Goal: Task Accomplishment & Management: Use online tool/utility

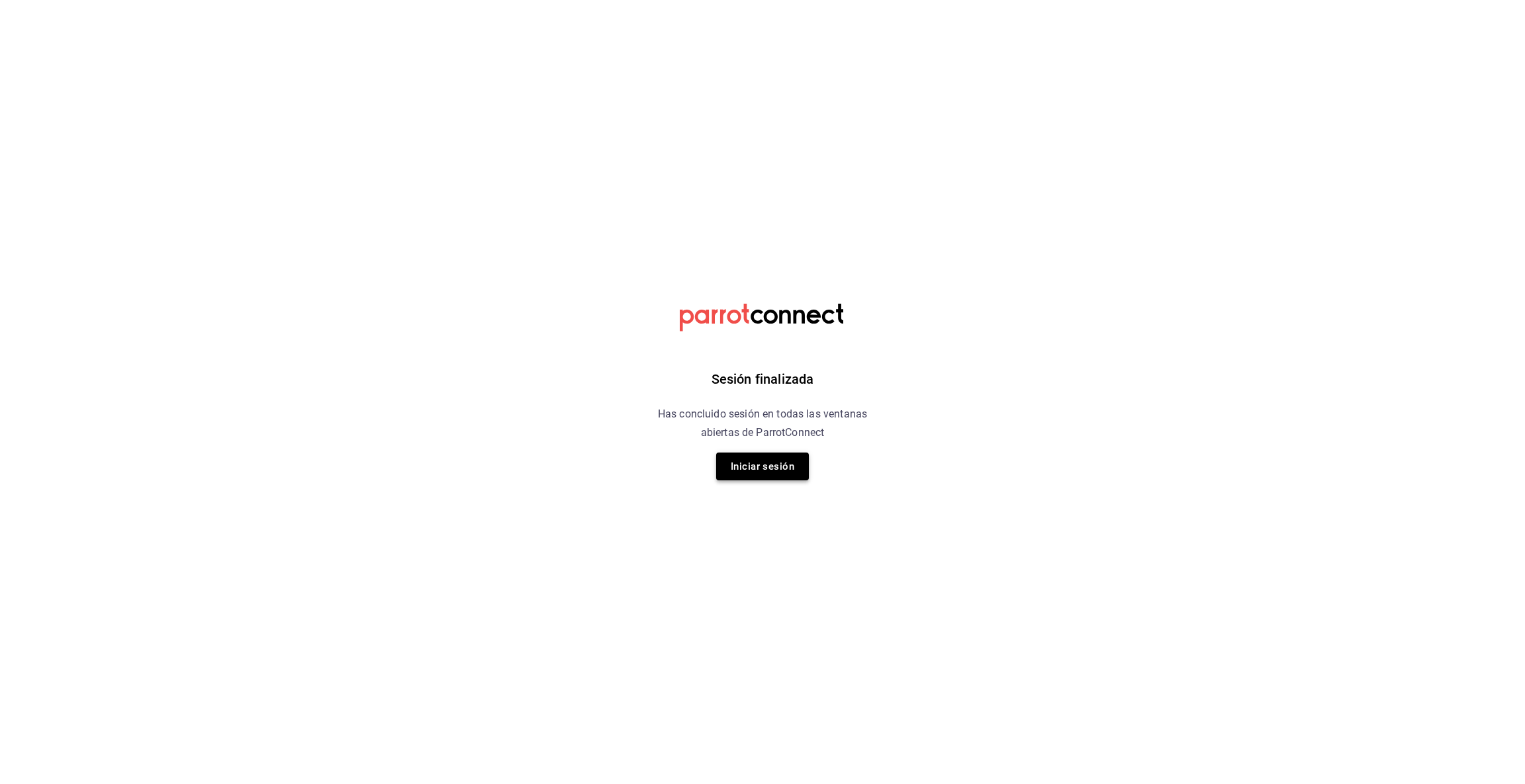
click at [766, 464] on button "Iniciar sesión" at bounding box center [762, 466] width 92 height 28
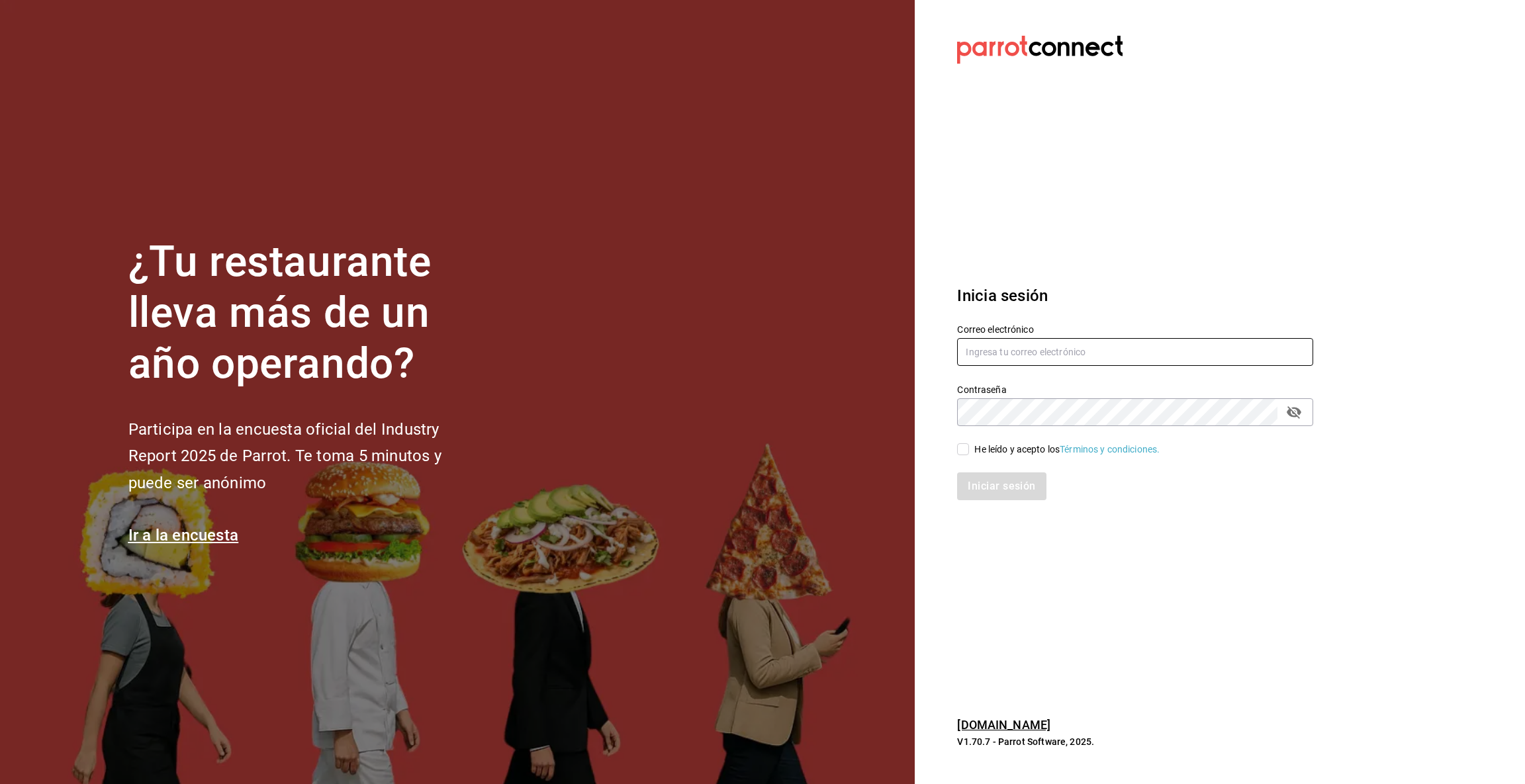
click at [997, 350] on input "text" at bounding box center [1135, 352] width 356 height 28
type input "[EMAIL_ADDRESS][DOMAIN_NAME]"
click at [960, 456] on div "Iniciar sesión" at bounding box center [1127, 478] width 372 height 44
click at [960, 452] on input "He leído y acepto los Términos y condiciones." at bounding box center [963, 449] width 12 height 12
checkbox input "true"
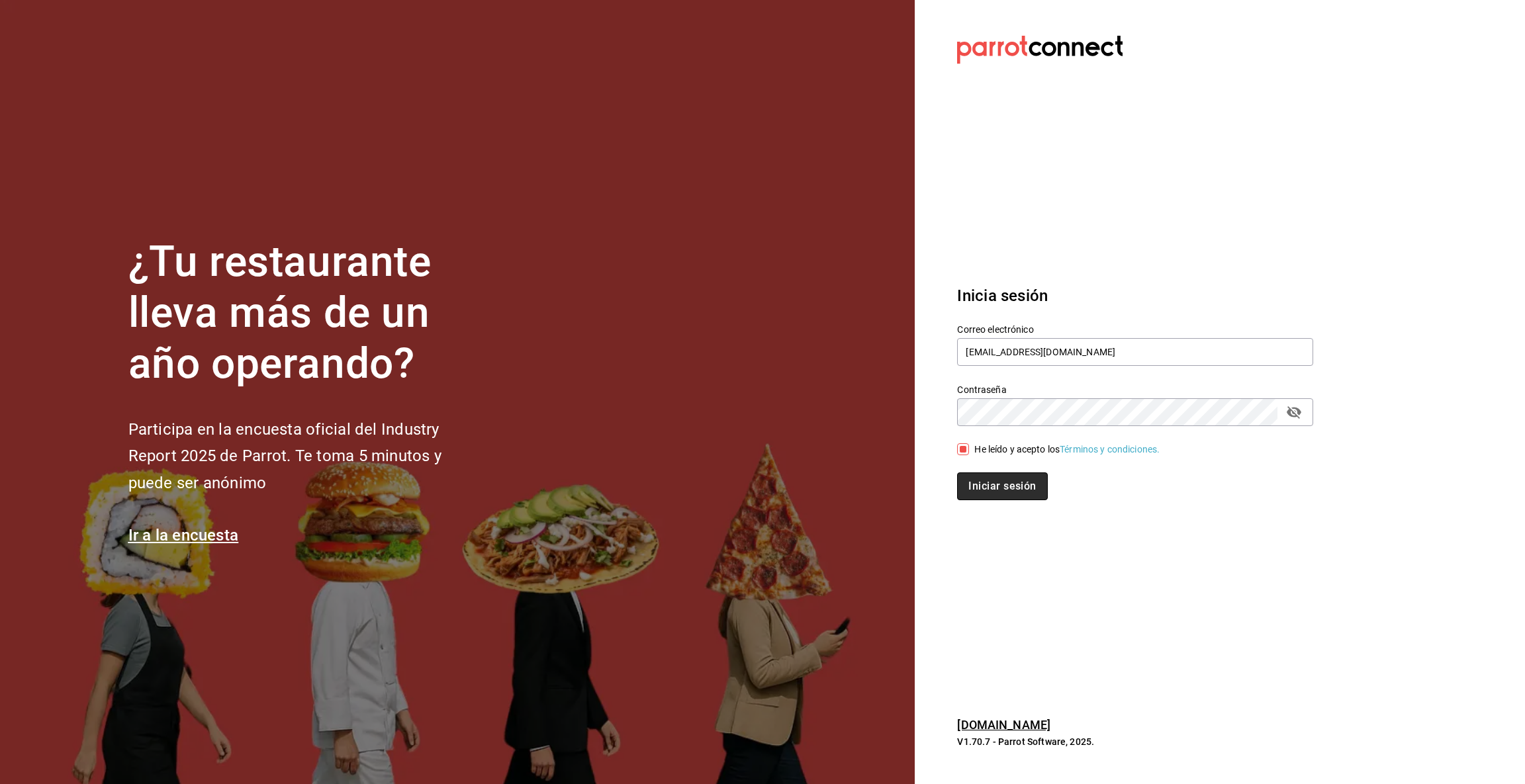
click at [992, 488] on button "Iniciar sesión" at bounding box center [1002, 486] width 90 height 28
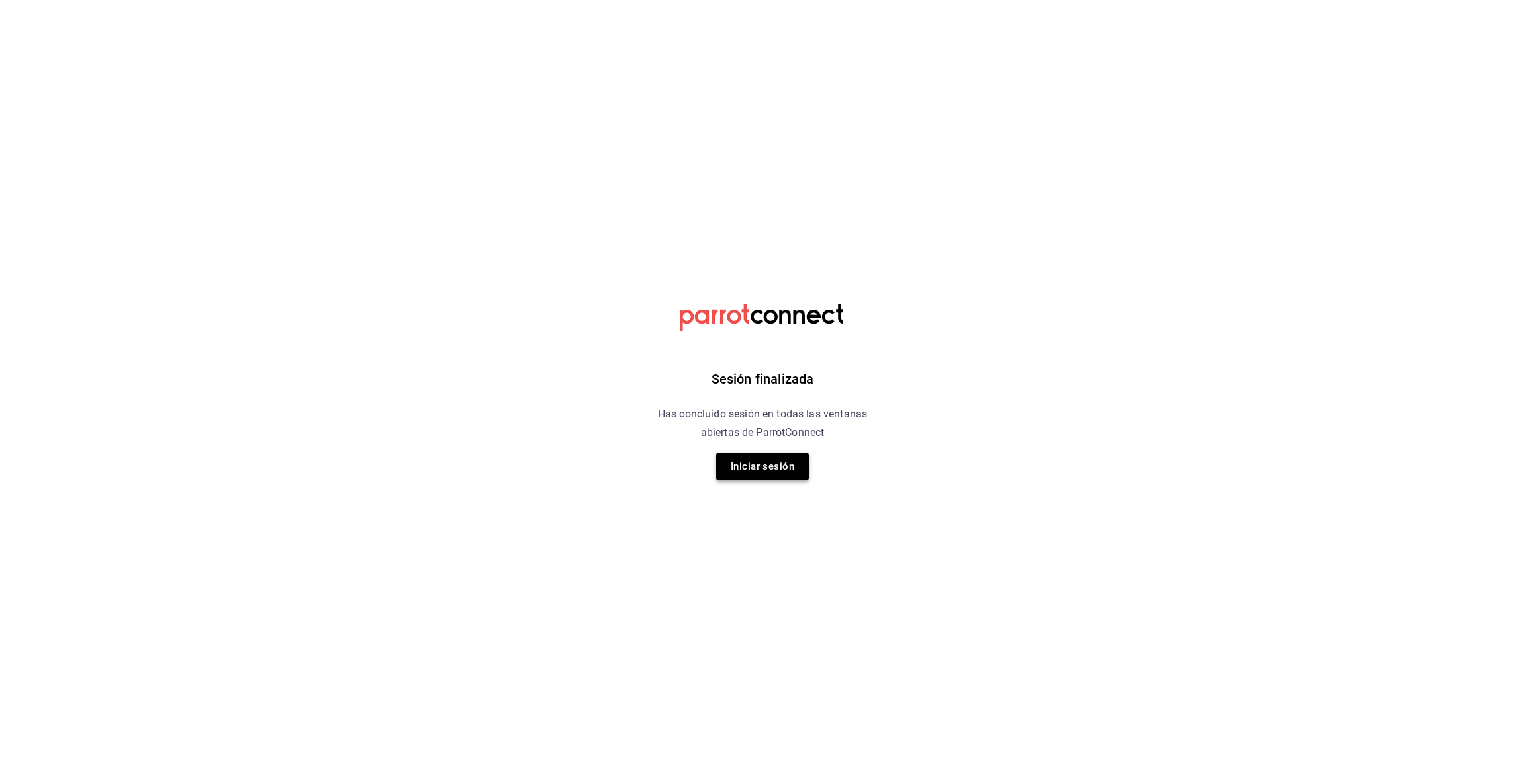
click at [772, 470] on button "Iniciar sesión" at bounding box center [762, 466] width 92 height 28
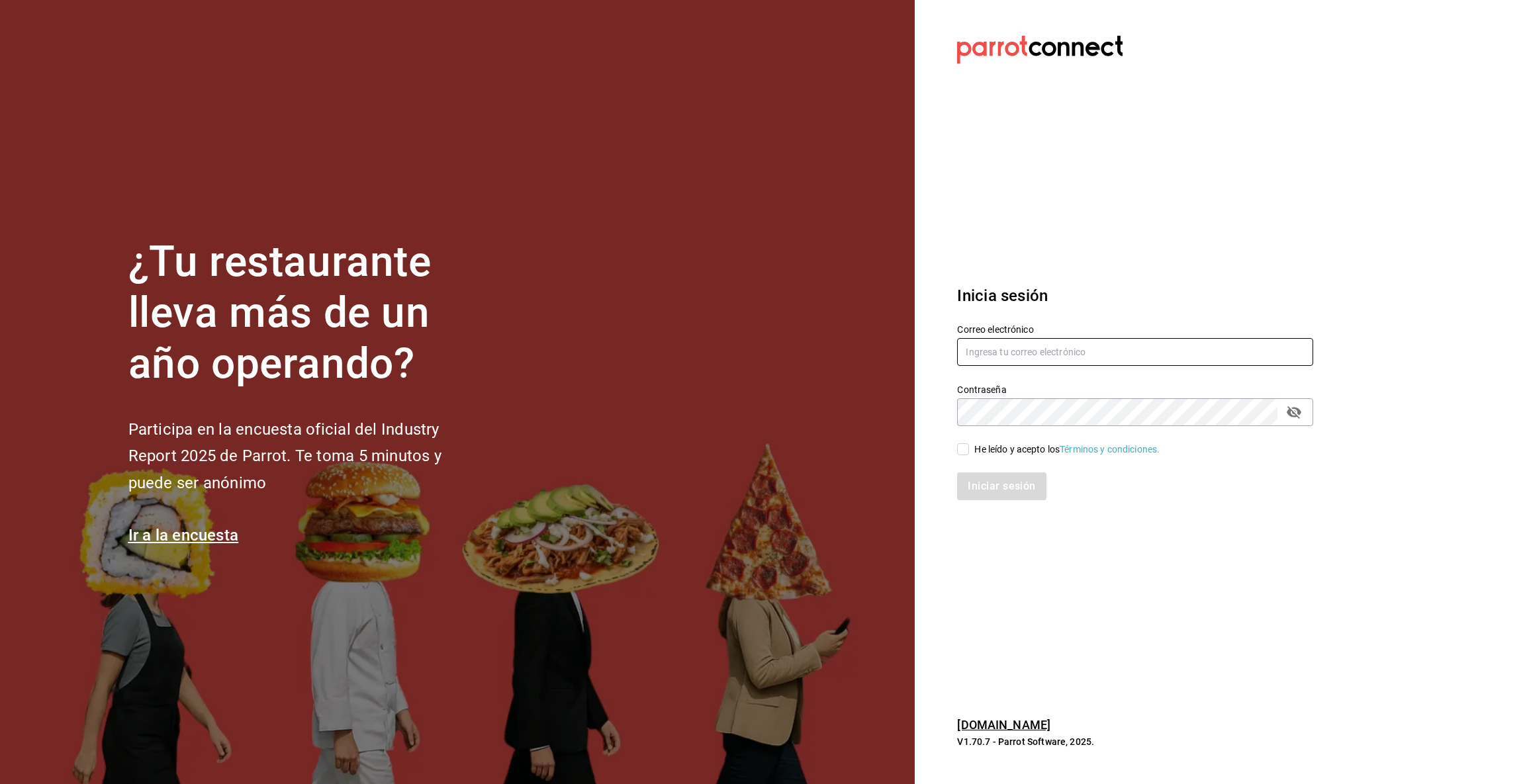
click at [1020, 348] on input "text" at bounding box center [1135, 352] width 356 height 28
type input "[EMAIL_ADDRESS][DOMAIN_NAME]"
click at [968, 447] on input "He leído y acepto los Términos y condiciones." at bounding box center [963, 449] width 12 height 12
checkbox input "true"
click at [1001, 480] on button "Iniciar sesión" at bounding box center [1002, 486] width 90 height 28
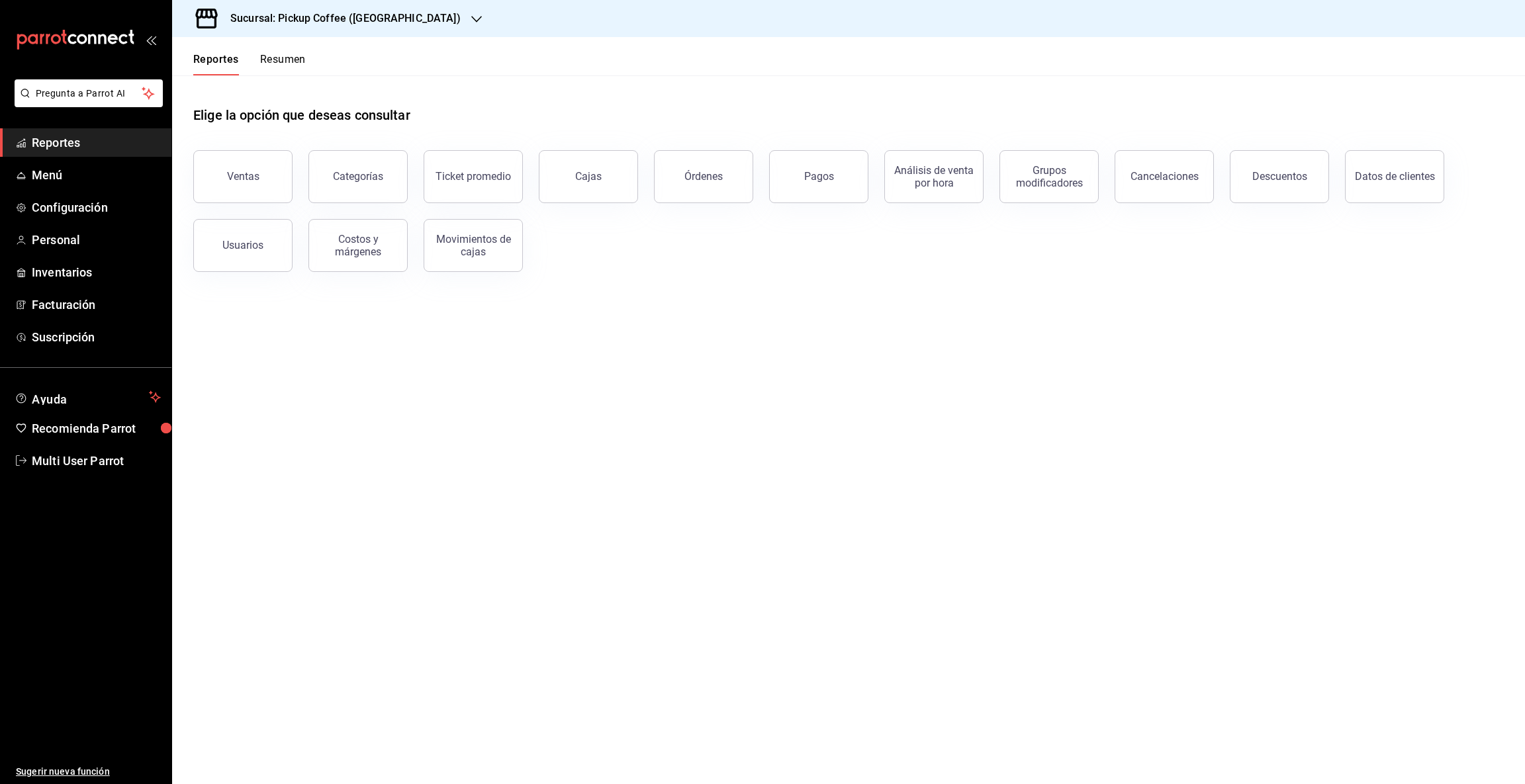
click at [471, 14] on icon "button" at bounding box center [477, 20] width 11 height 11
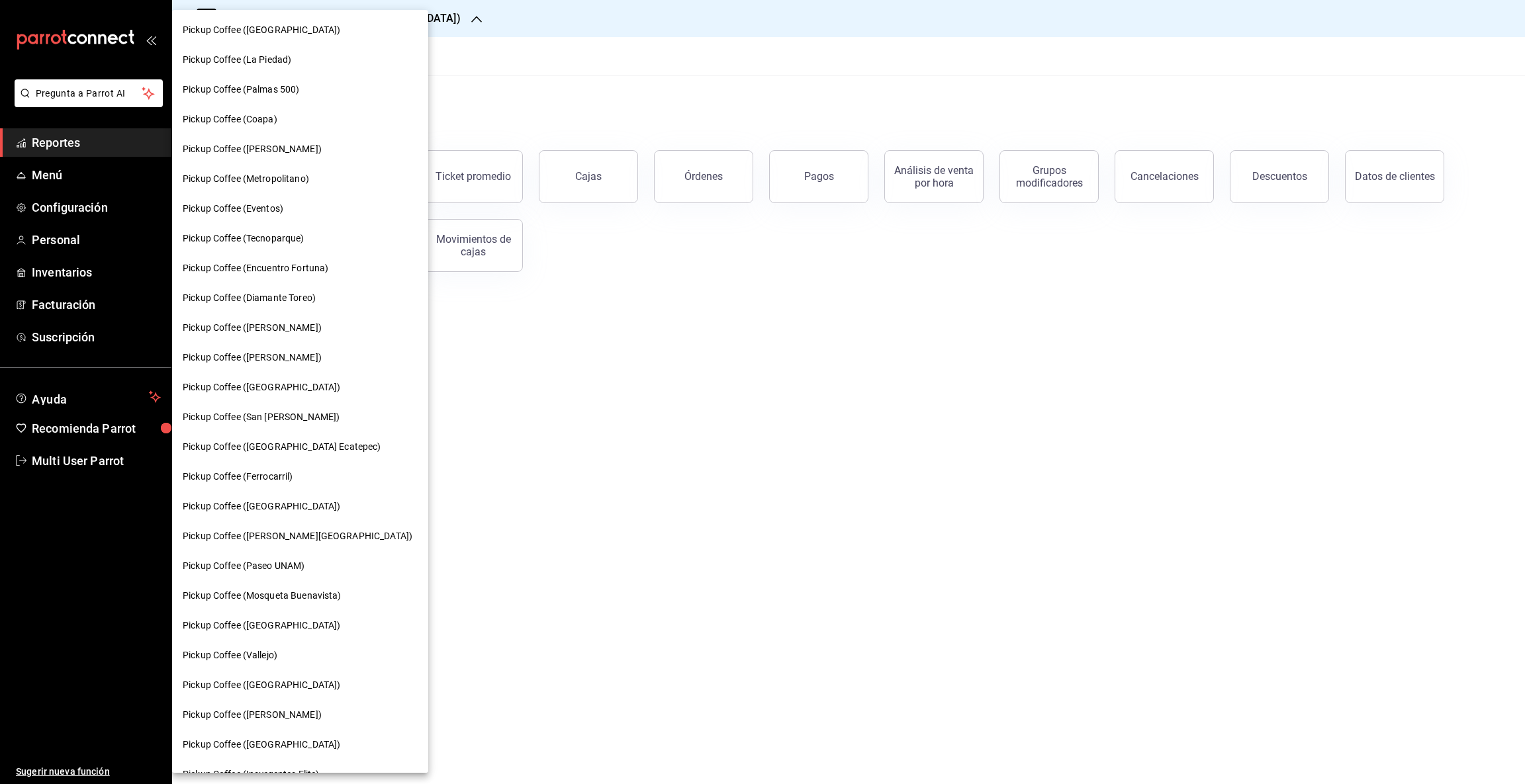
click at [257, 500] on span "Pickup Coffee (Guadalupe Inn)" at bounding box center [261, 506] width 158 height 14
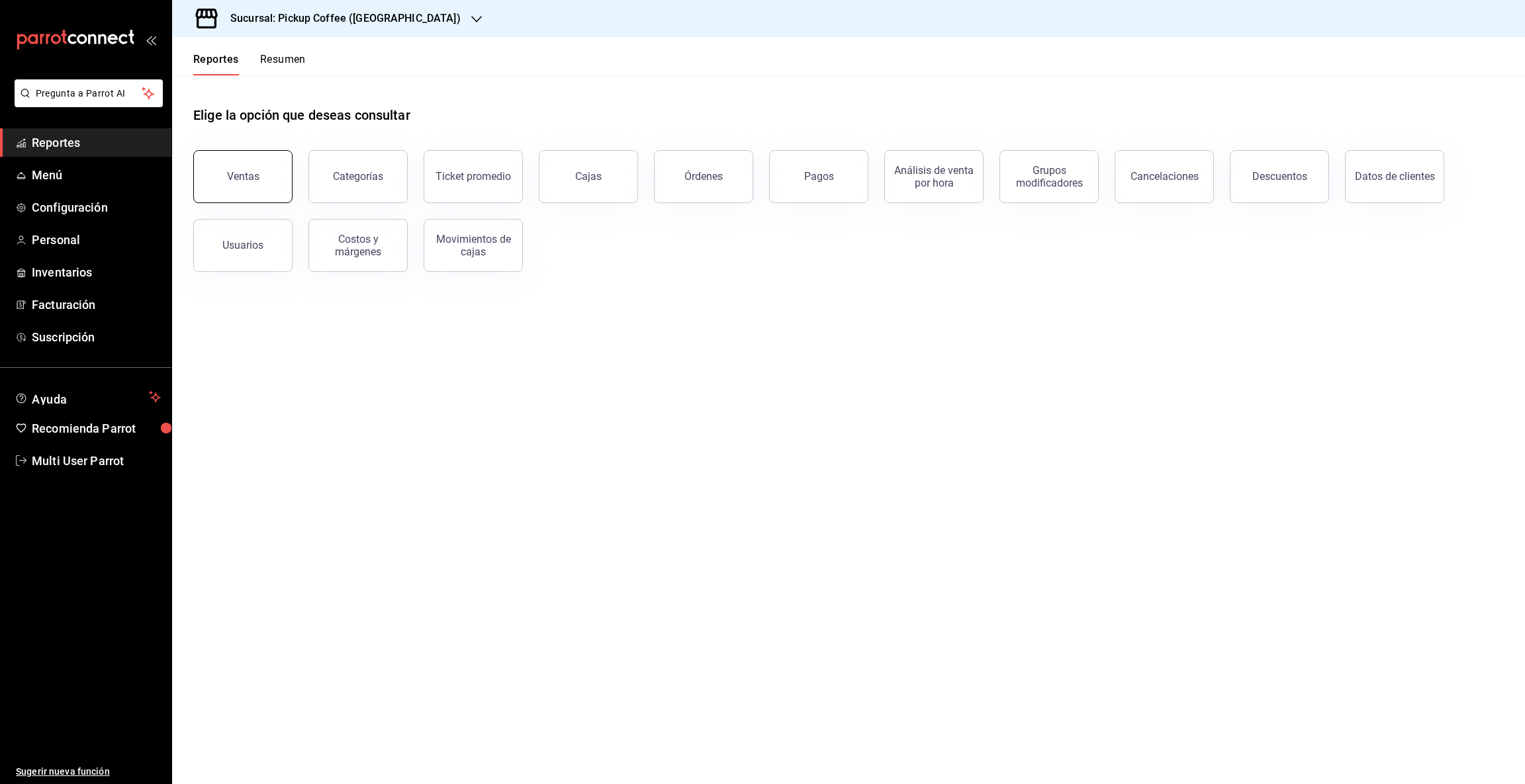
click at [227, 177] on button "Ventas" at bounding box center [242, 176] width 99 height 53
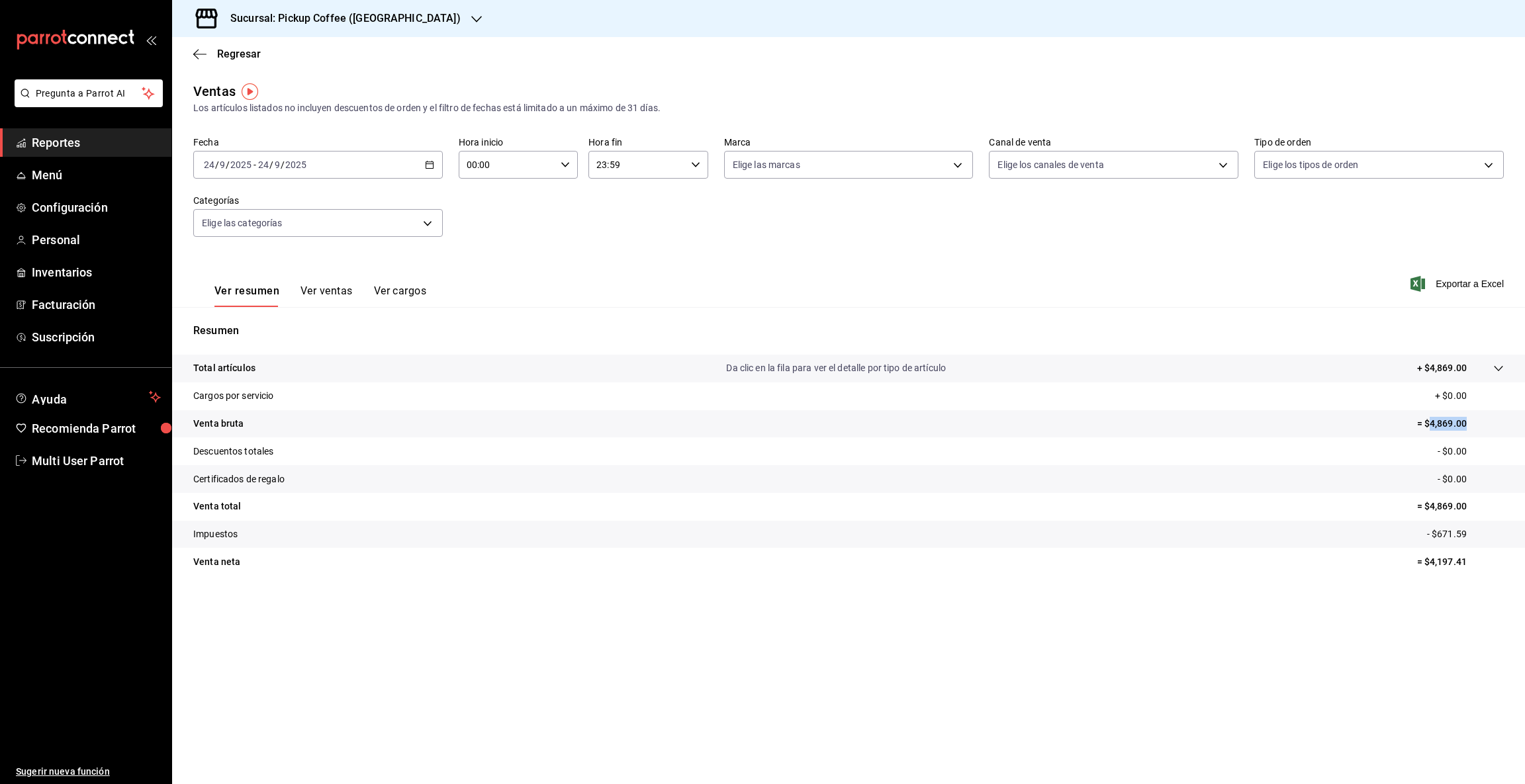
drag, startPoint x: 1429, startPoint y: 419, endPoint x: 1523, endPoint y: 428, distance: 94.4
click at [1523, 428] on tr "Venta bruta = $4,869.00" at bounding box center [848, 424] width 1352 height 28
copy p "4,869.00"
